Goal: Check status: Check status

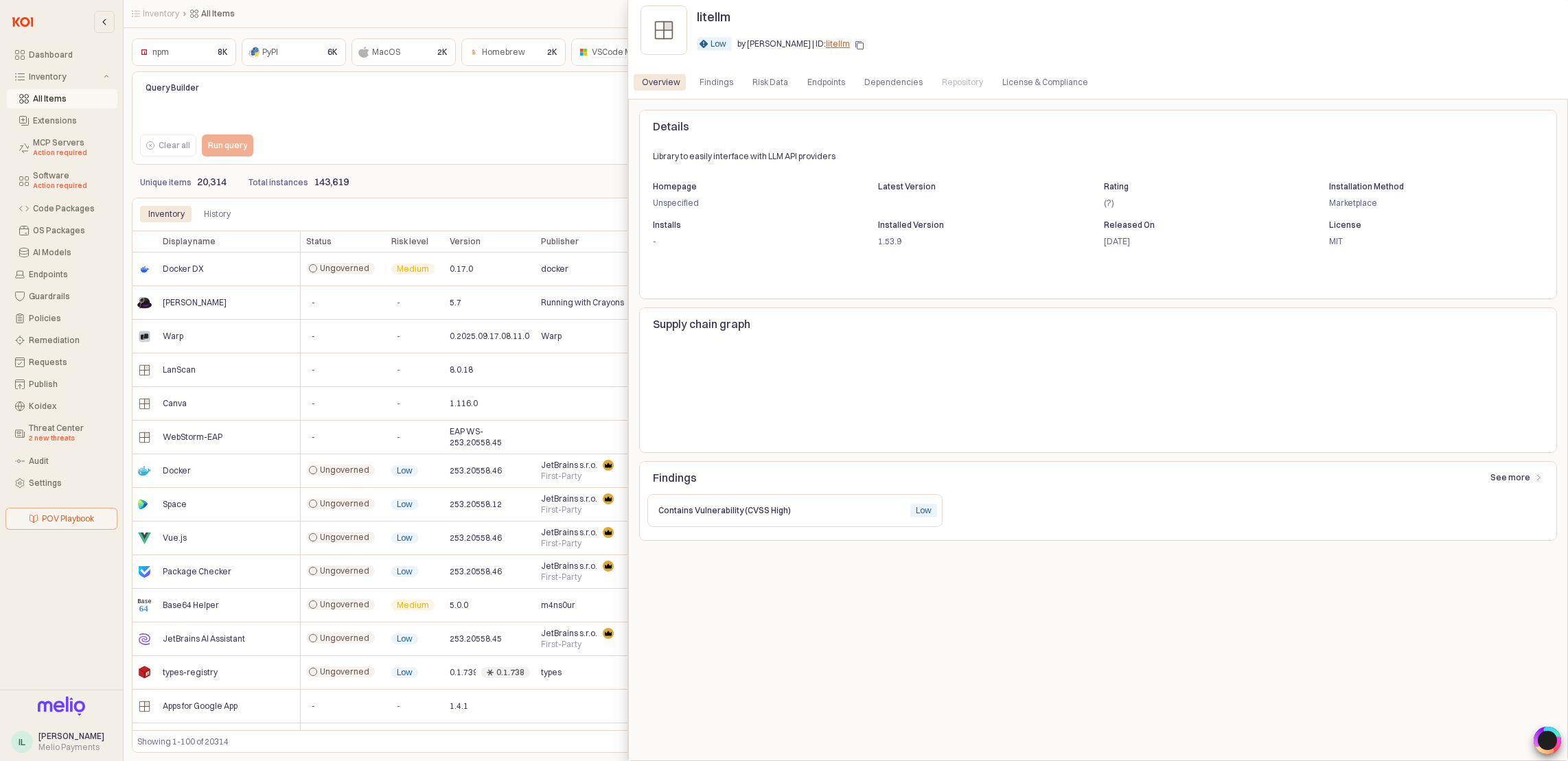
click at [593, 143] on div at bounding box center [784, 380] width 1568 height 761
